Goal: Navigation & Orientation: Find specific page/section

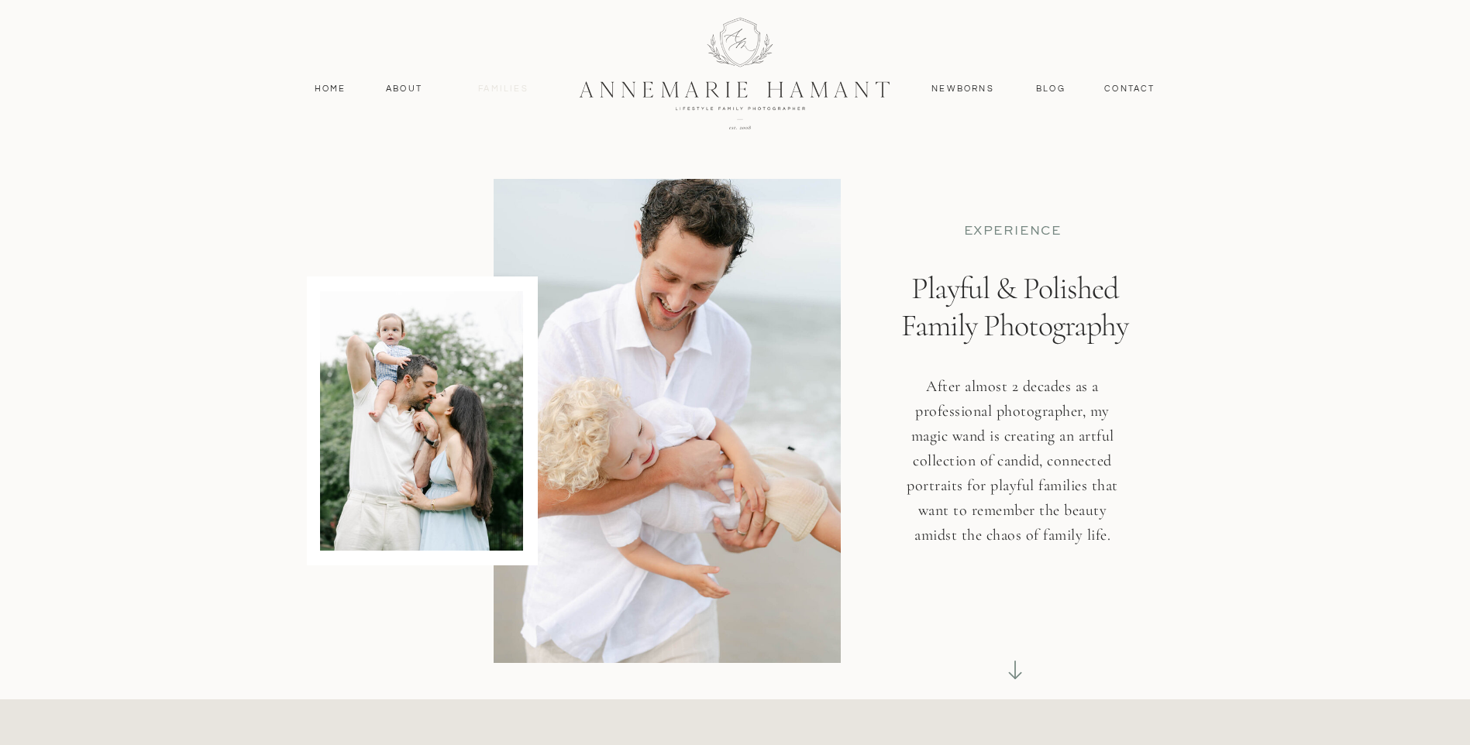
click at [507, 88] on nav "Families" at bounding box center [504, 89] width 70 height 14
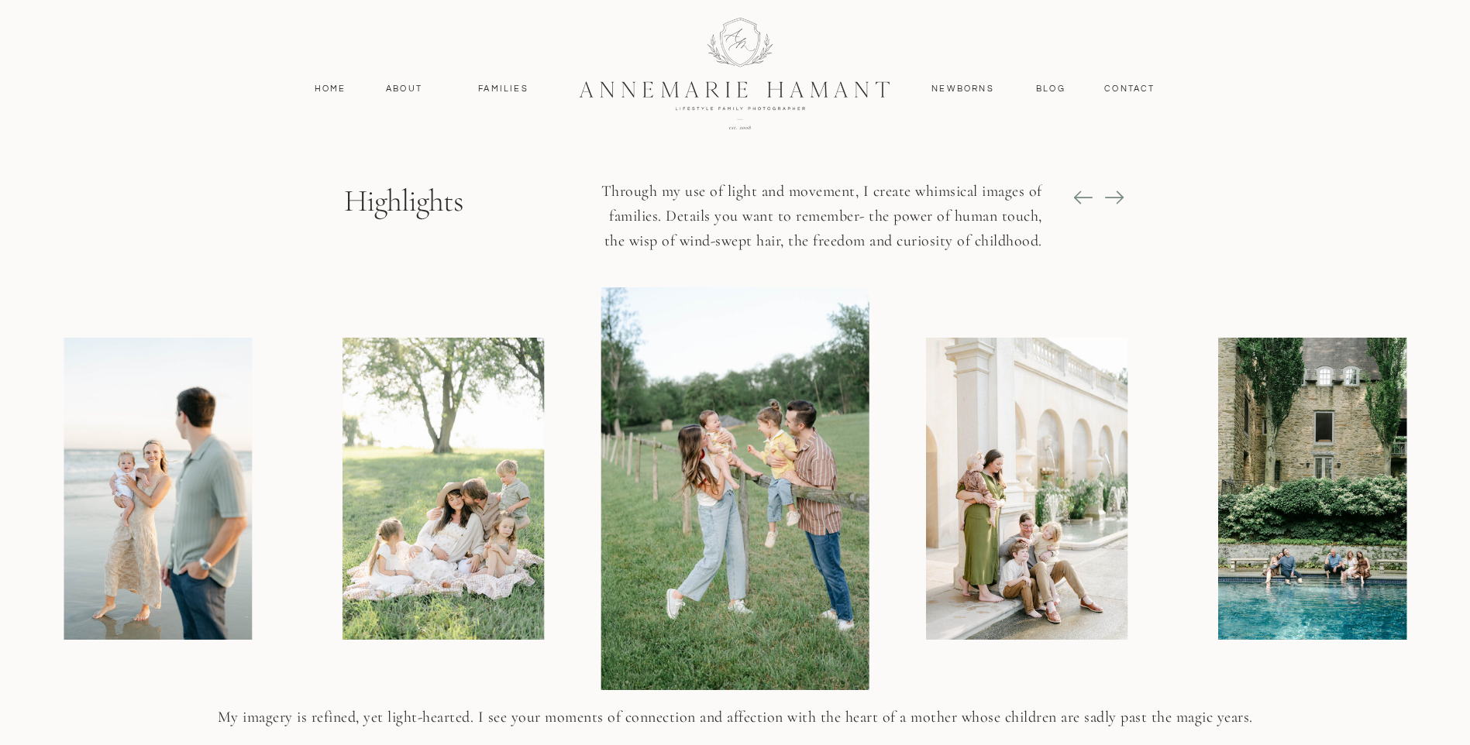
scroll to position [1705, 0]
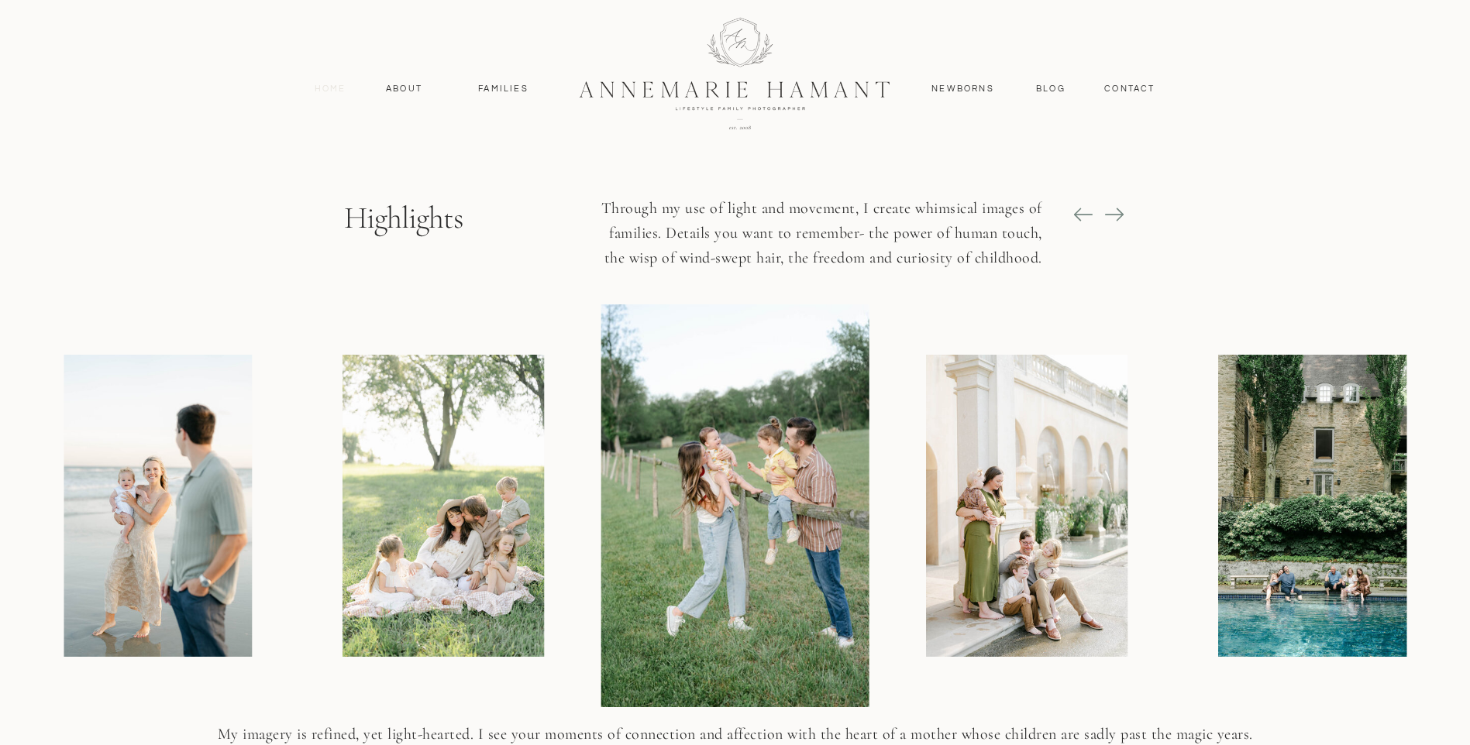
click at [337, 91] on nav "Home" at bounding box center [331, 89] width 46 height 14
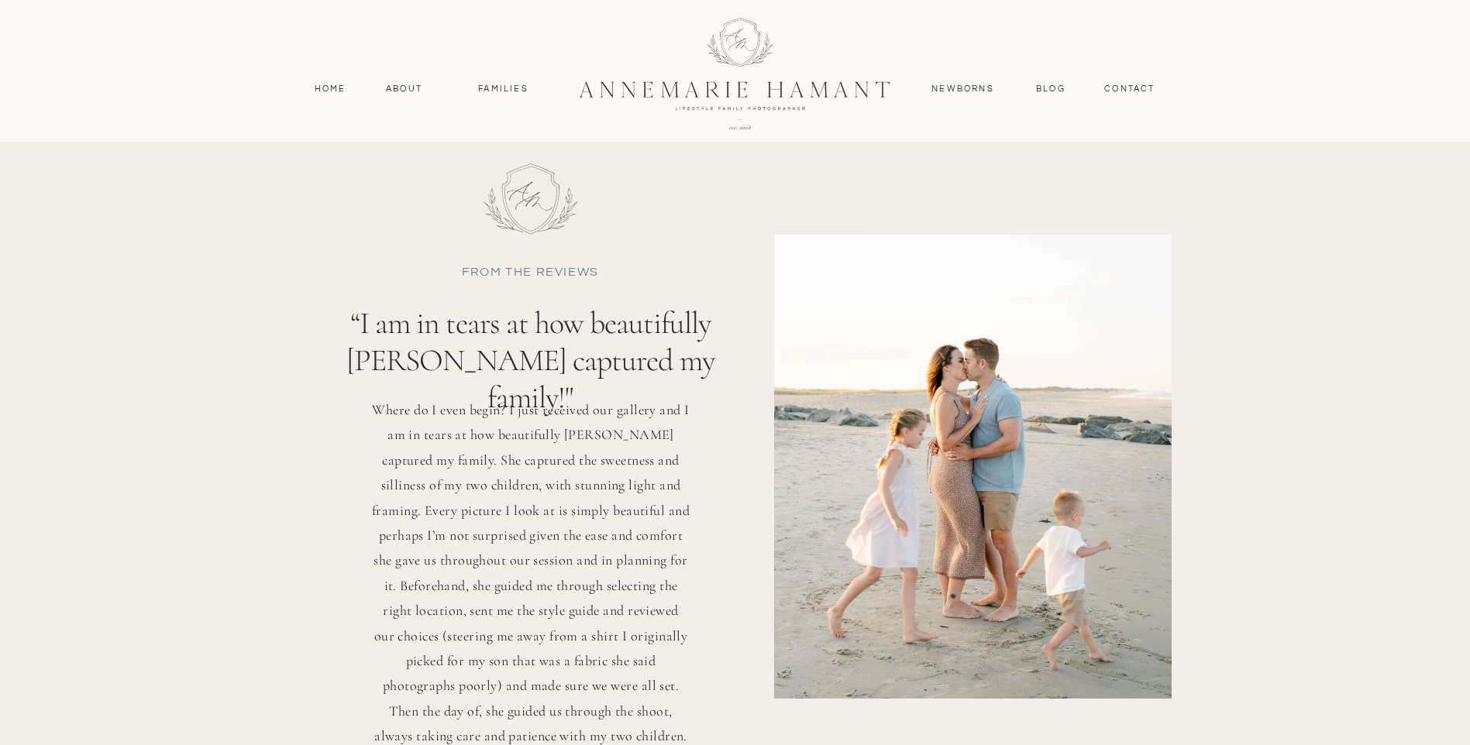
scroll to position [4261, 0]
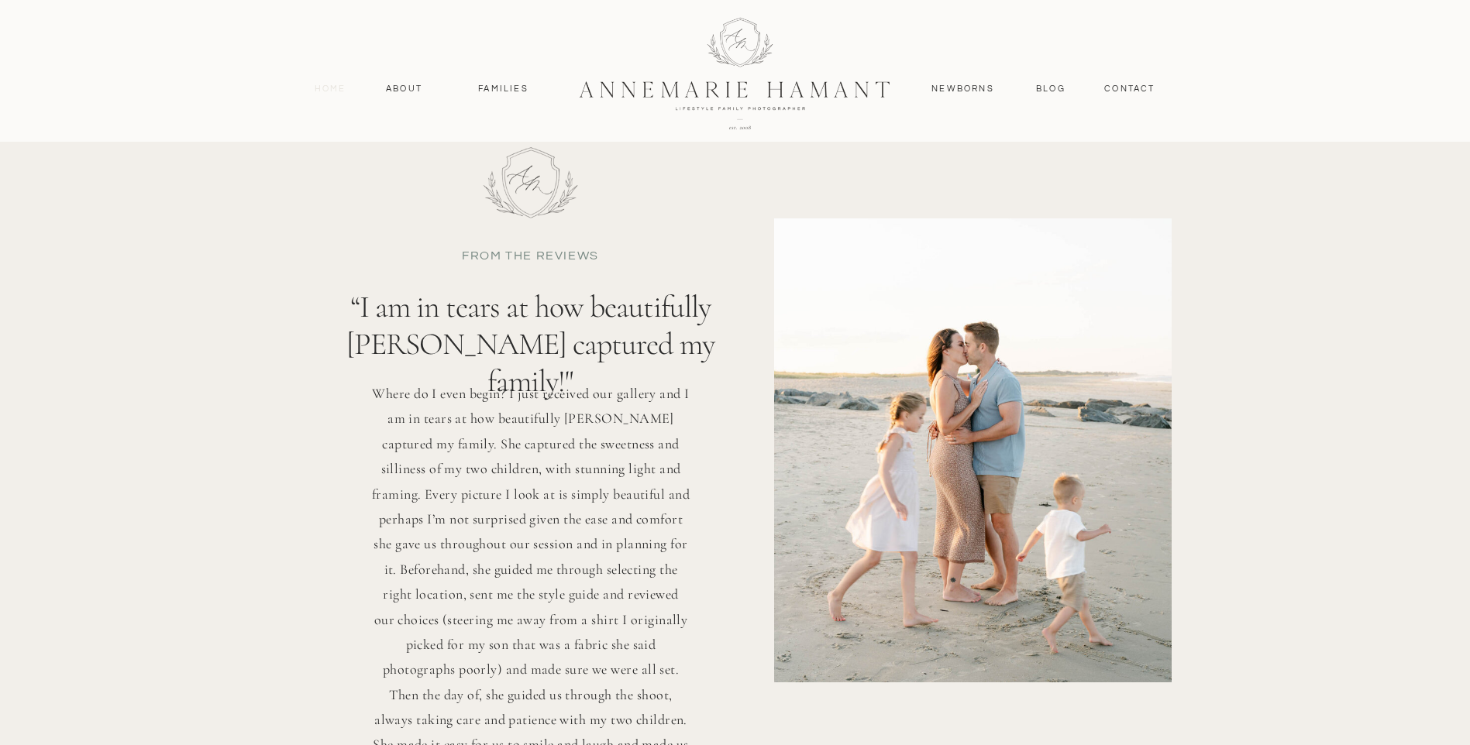
click at [329, 91] on nav "Home" at bounding box center [331, 89] width 46 height 14
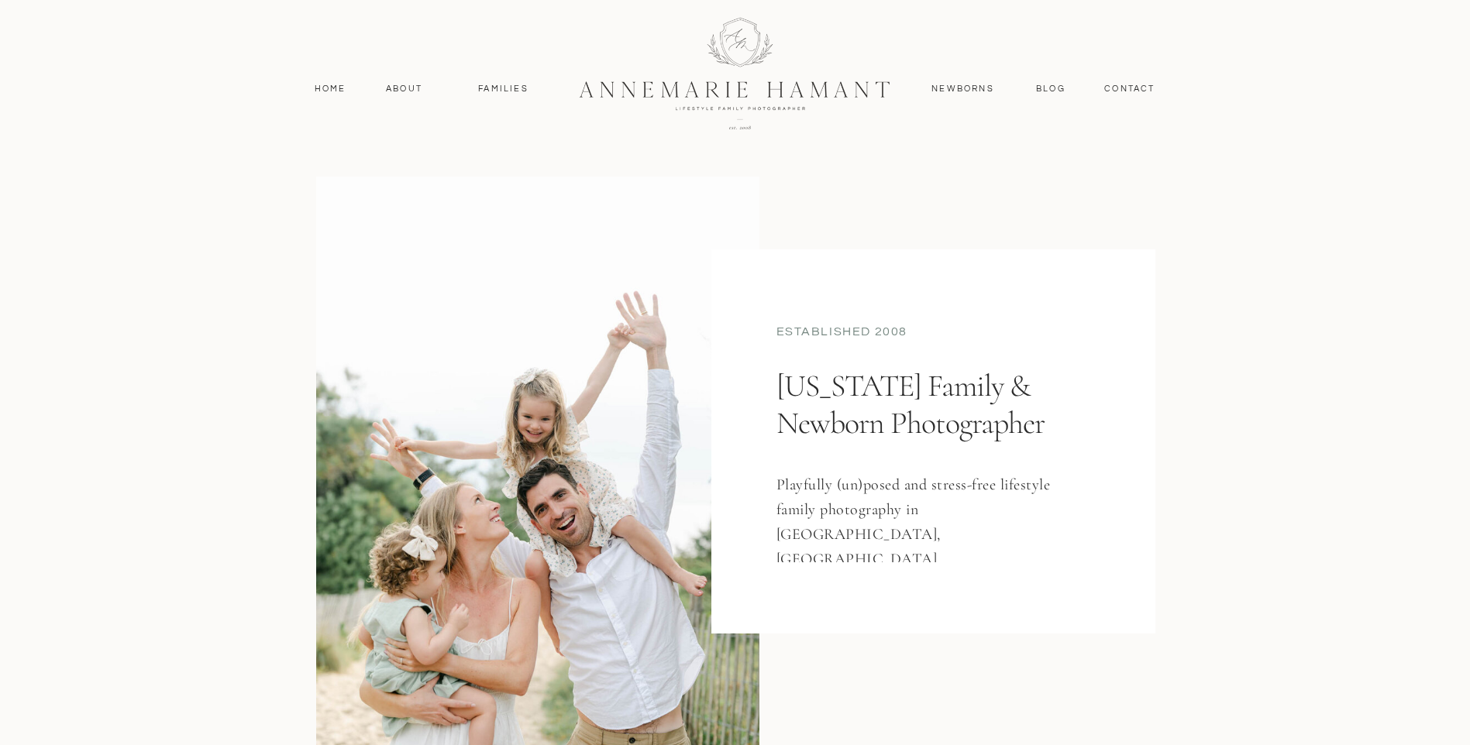
click at [673, 94] on div at bounding box center [735, 72] width 415 height 181
click at [1050, 91] on nav "Blog" at bounding box center [1051, 89] width 36 height 14
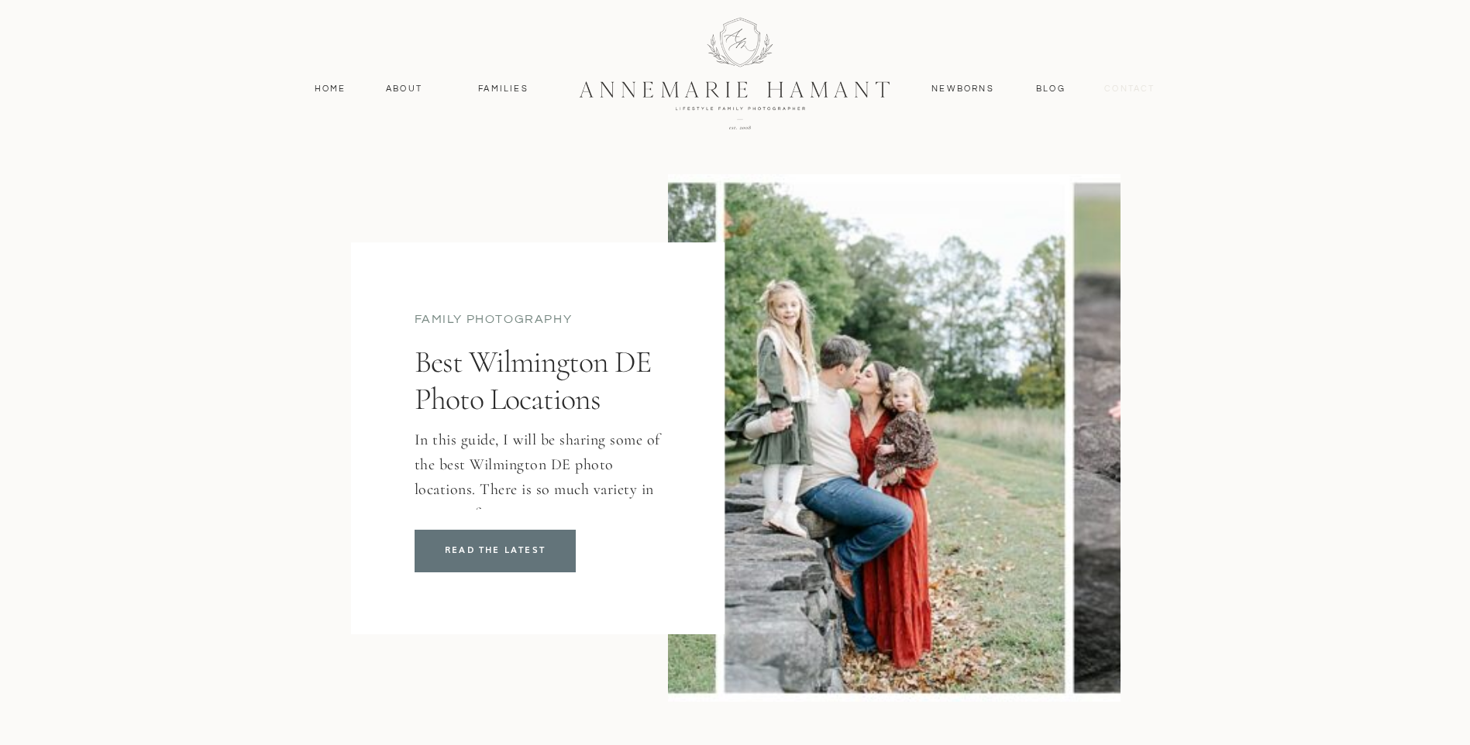
click at [1134, 89] on nav "contact" at bounding box center [1129, 89] width 67 height 14
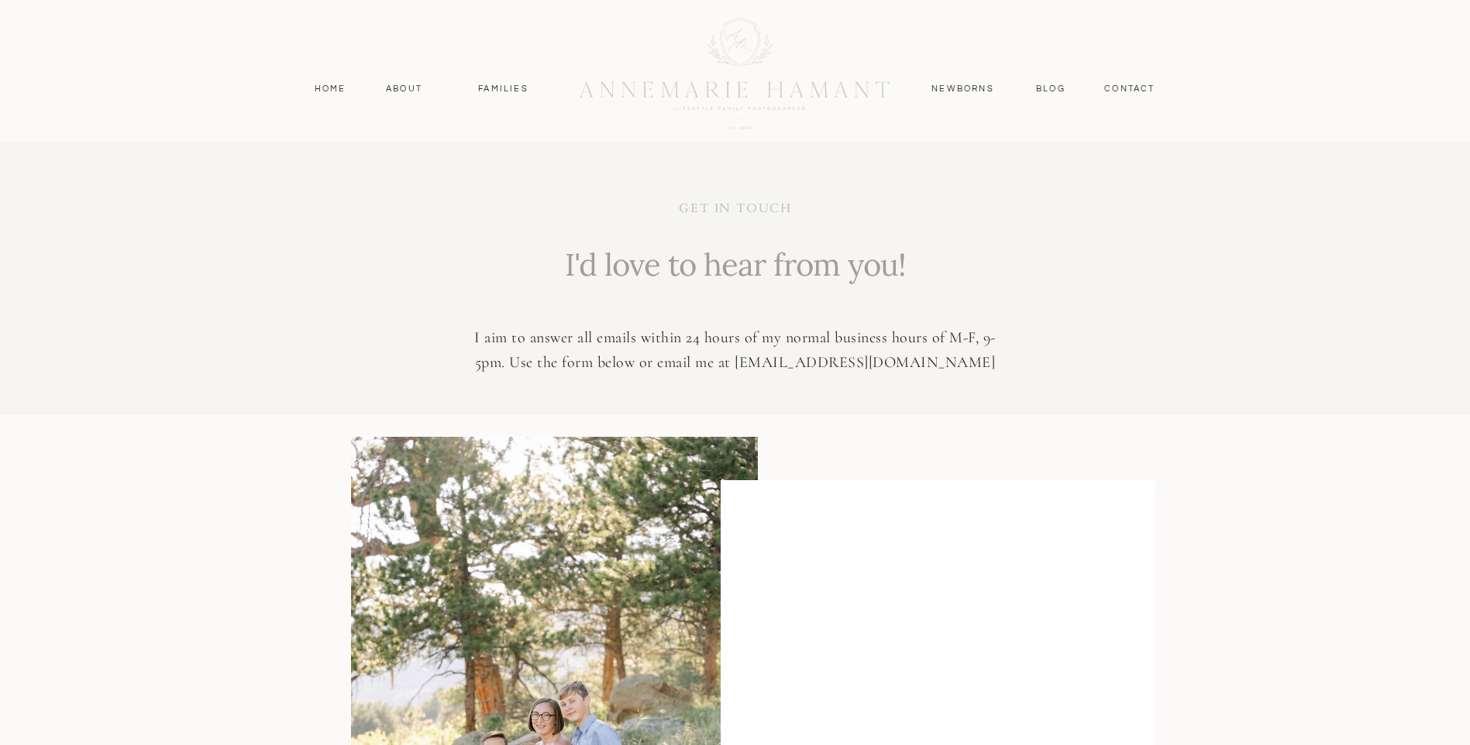
scroll to position [415, 0]
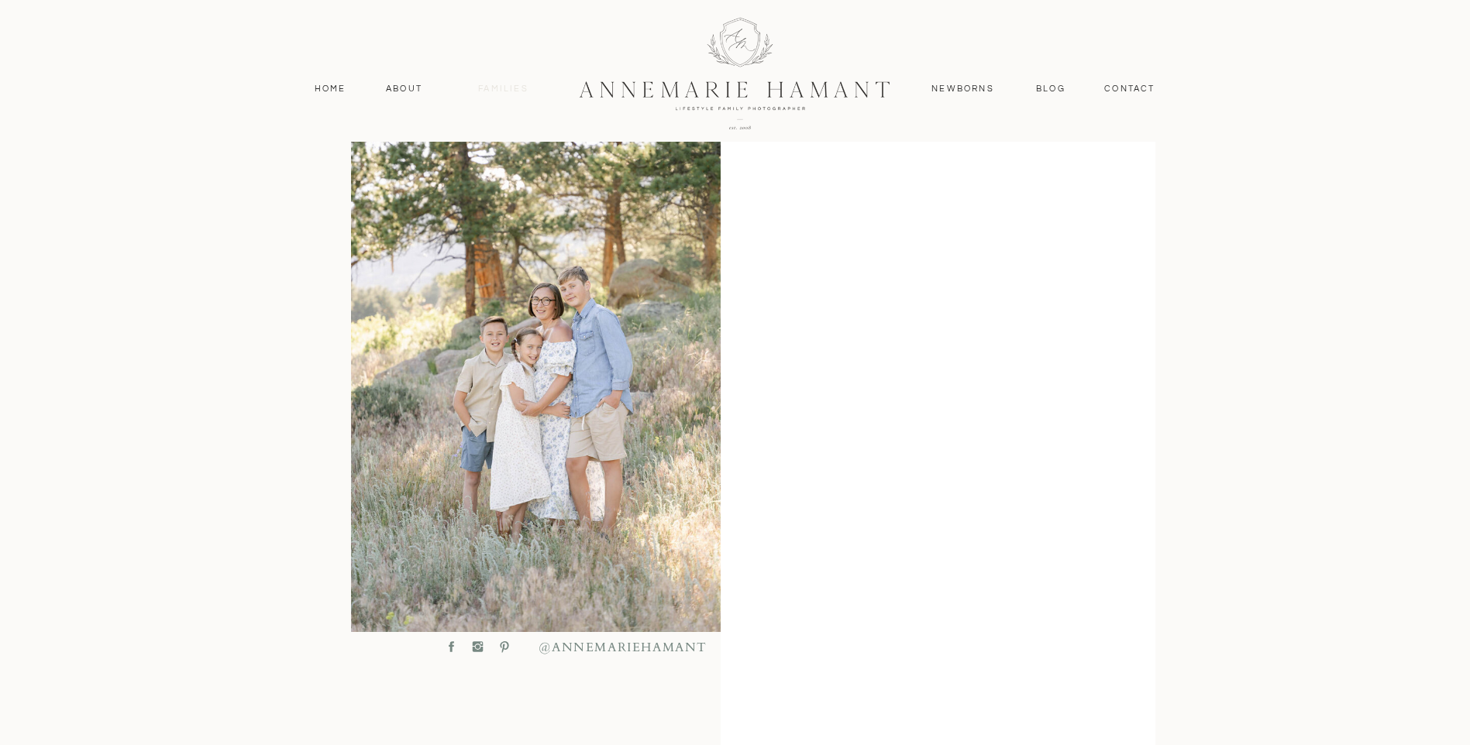
click at [501, 89] on nav "Families" at bounding box center [504, 89] width 70 height 14
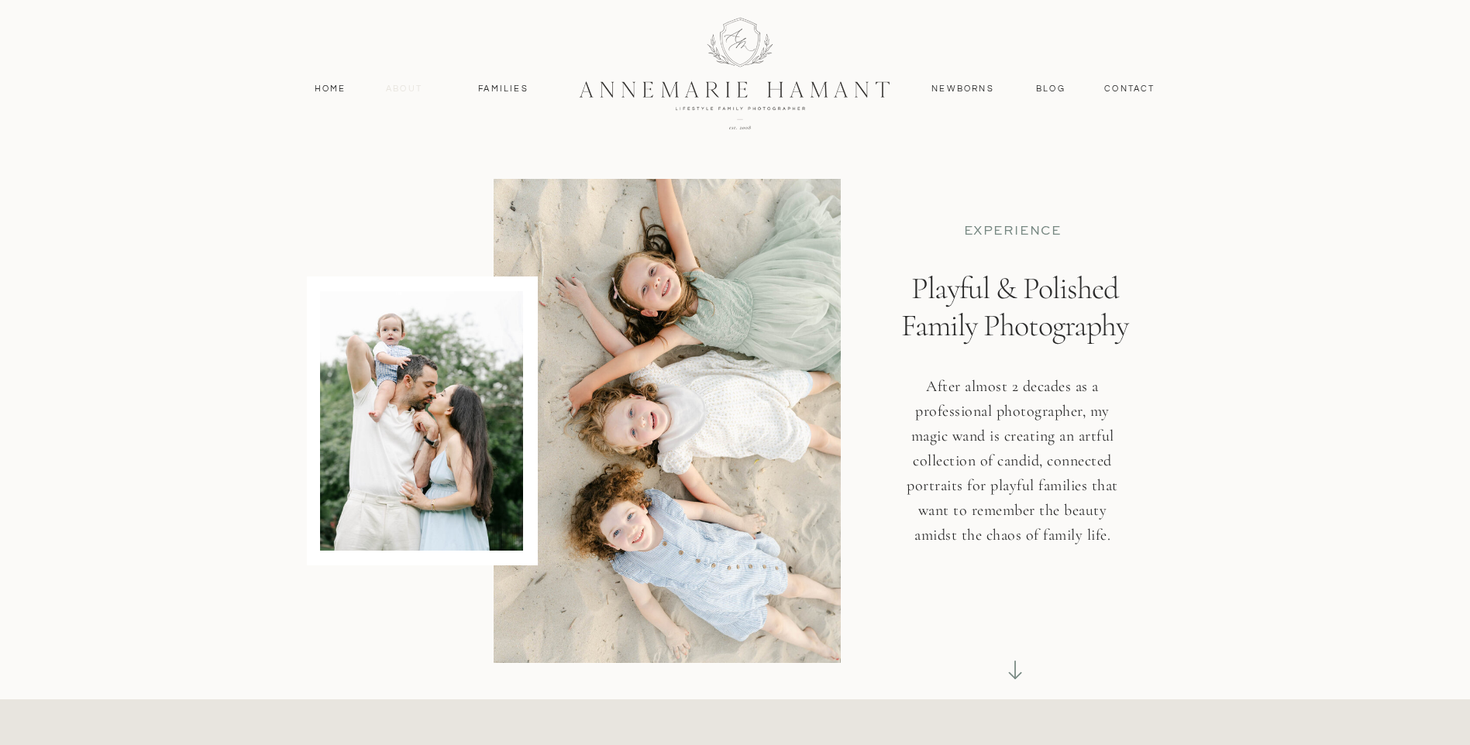
click at [411, 91] on nav "About" at bounding box center [404, 89] width 45 height 14
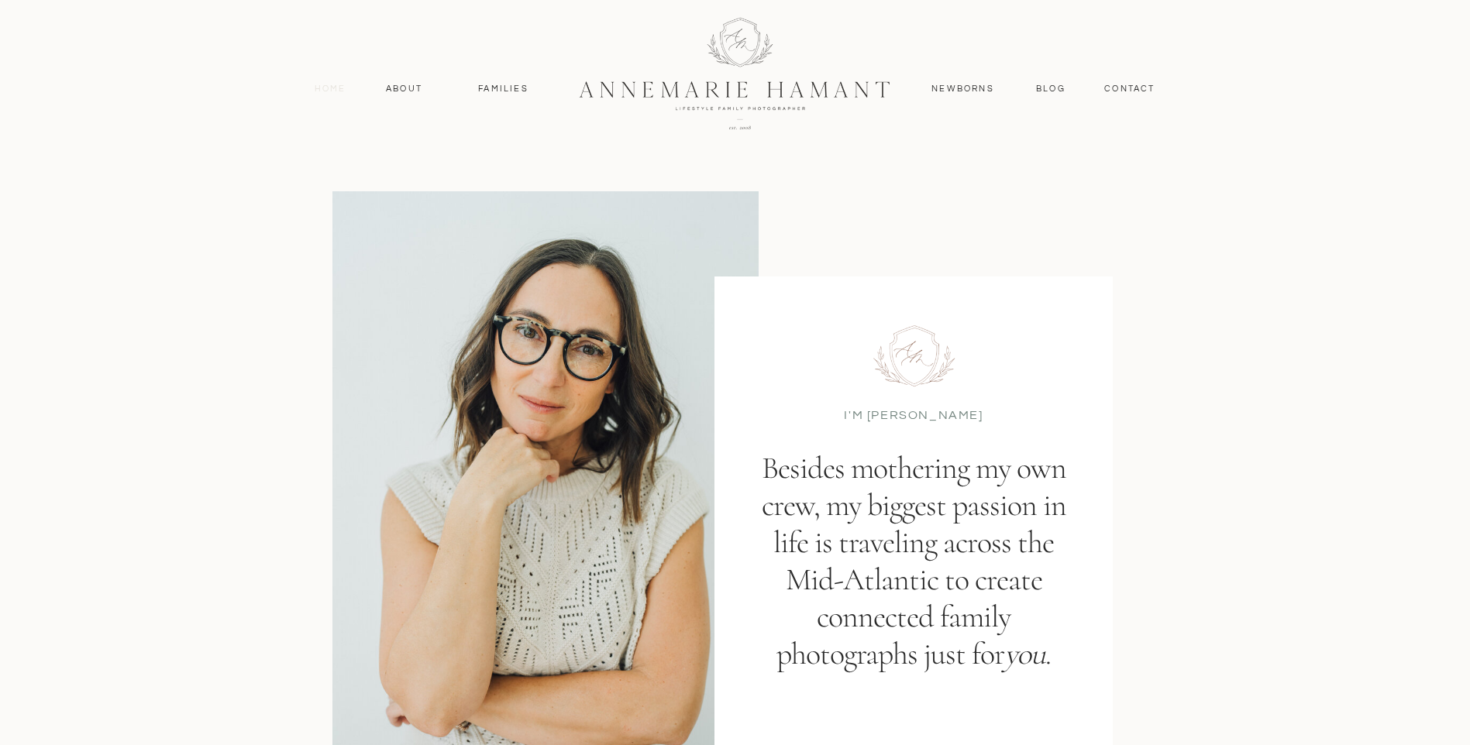
click at [338, 88] on nav "Home" at bounding box center [331, 89] width 46 height 14
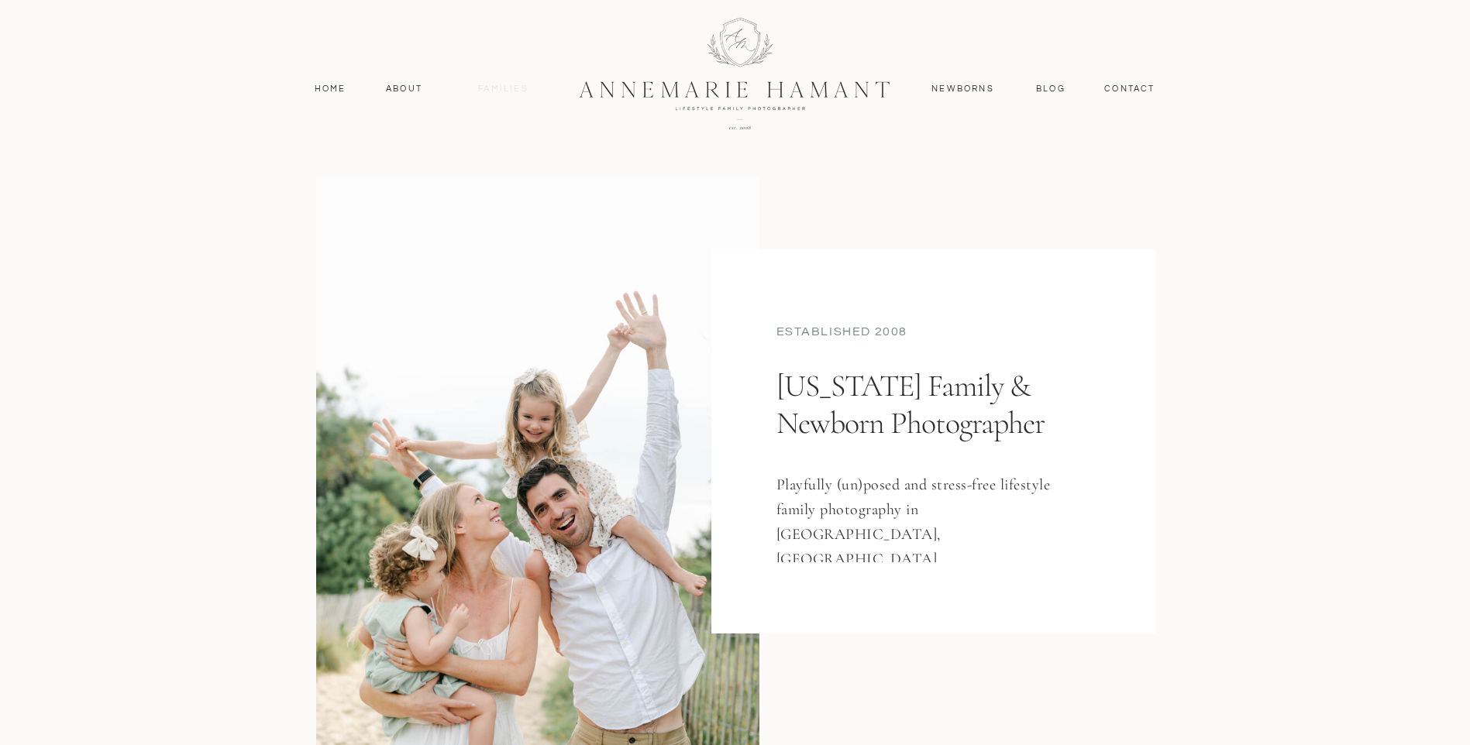
click at [517, 87] on nav "Families" at bounding box center [504, 89] width 70 height 14
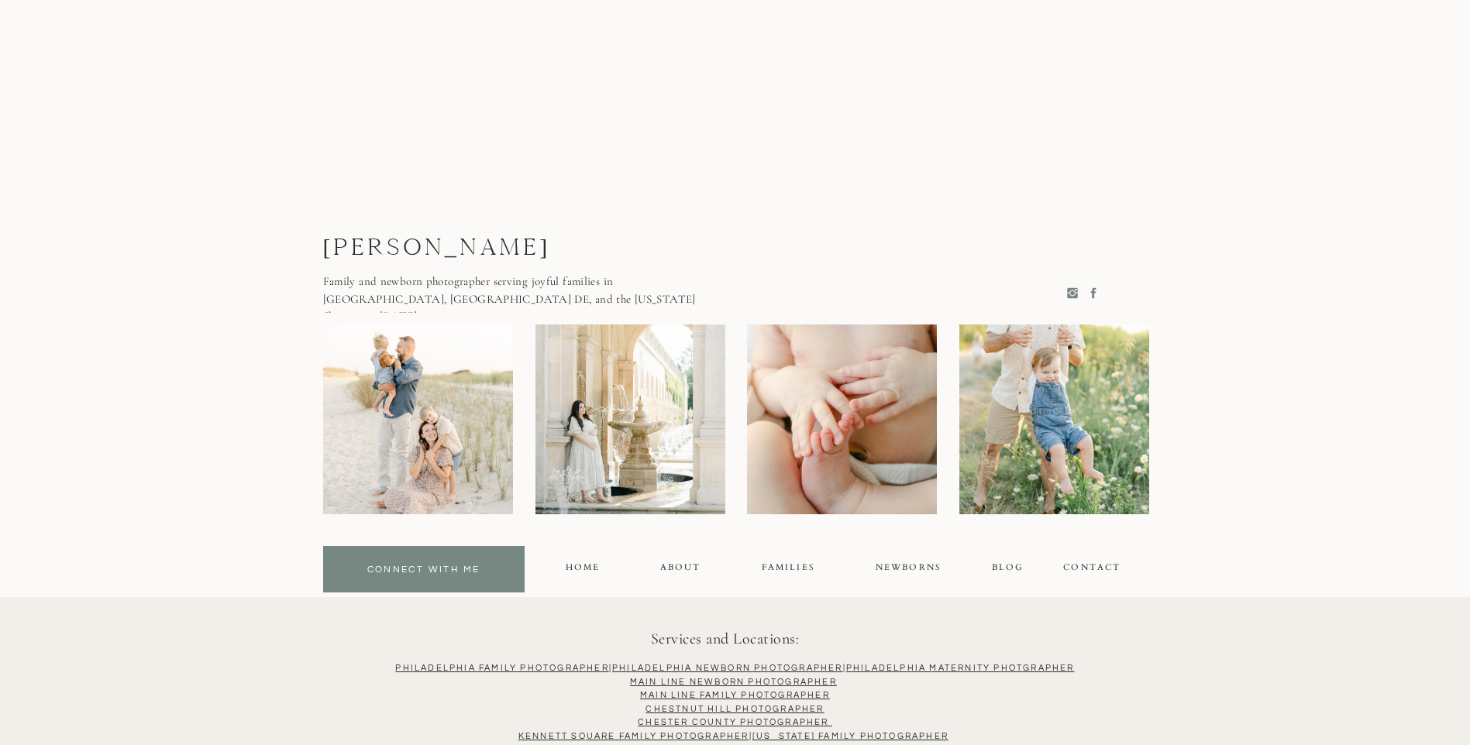
scroll to position [10018, 0]
